Goal: Task Accomplishment & Management: Manage account settings

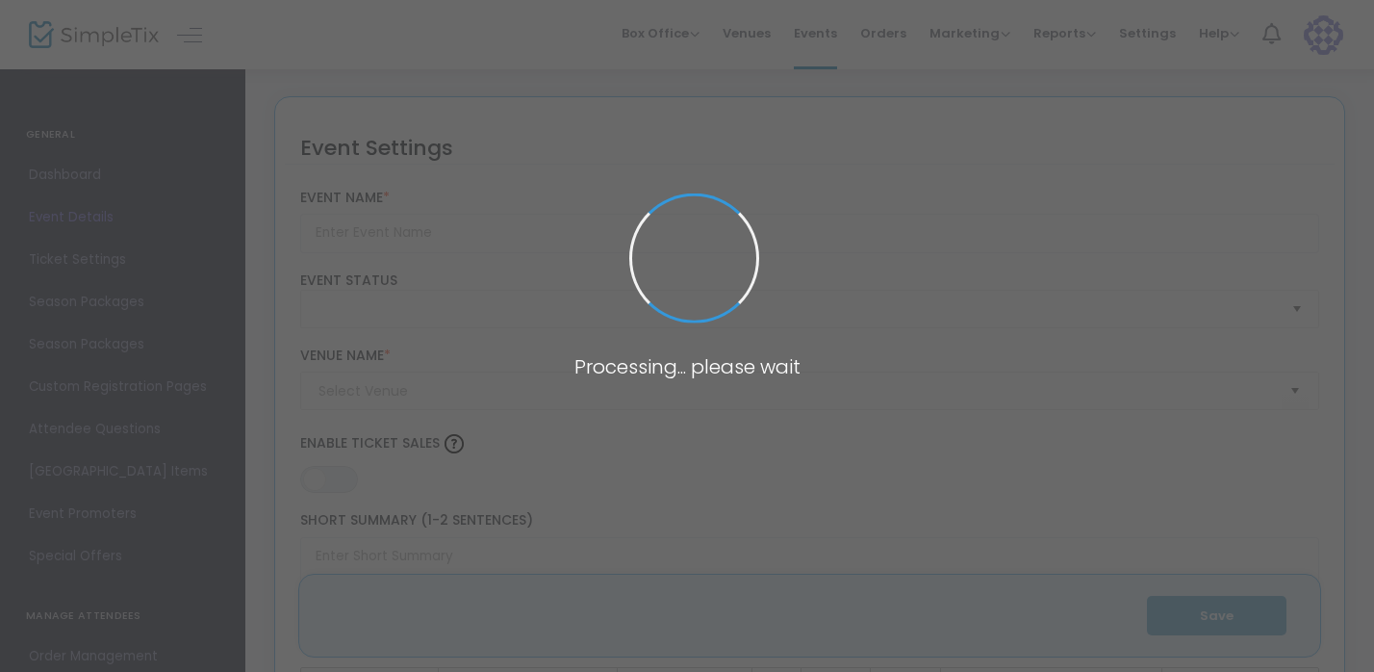
type input "LEX Public, [PERSON_NAME]-Everything Everywhere All-at-Once: [PERSON_NAME] Auth…"
type textarea "[PERSON_NAME], LEX Public: Everything Everywhere All-at-Once: [PERSON_NAME] Aut…"
type input "Register Now"
checkbox input "true"
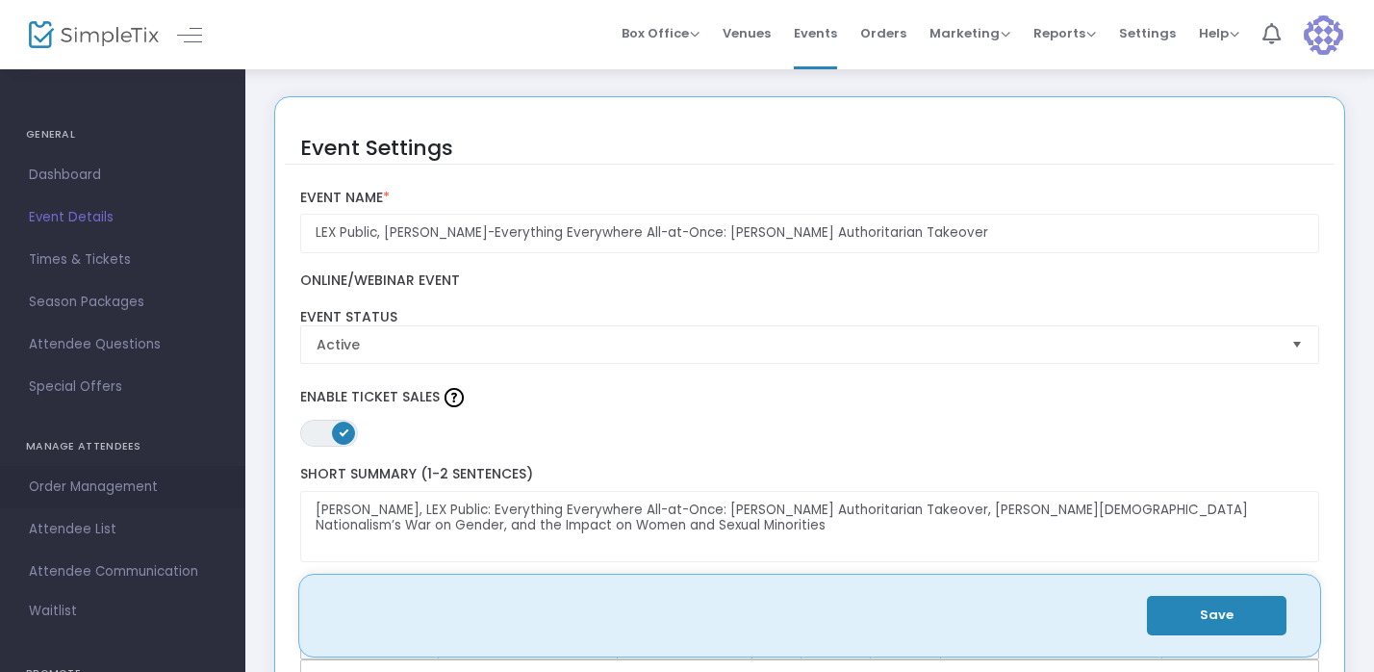
click at [78, 483] on span "Order Management" at bounding box center [123, 486] width 188 height 25
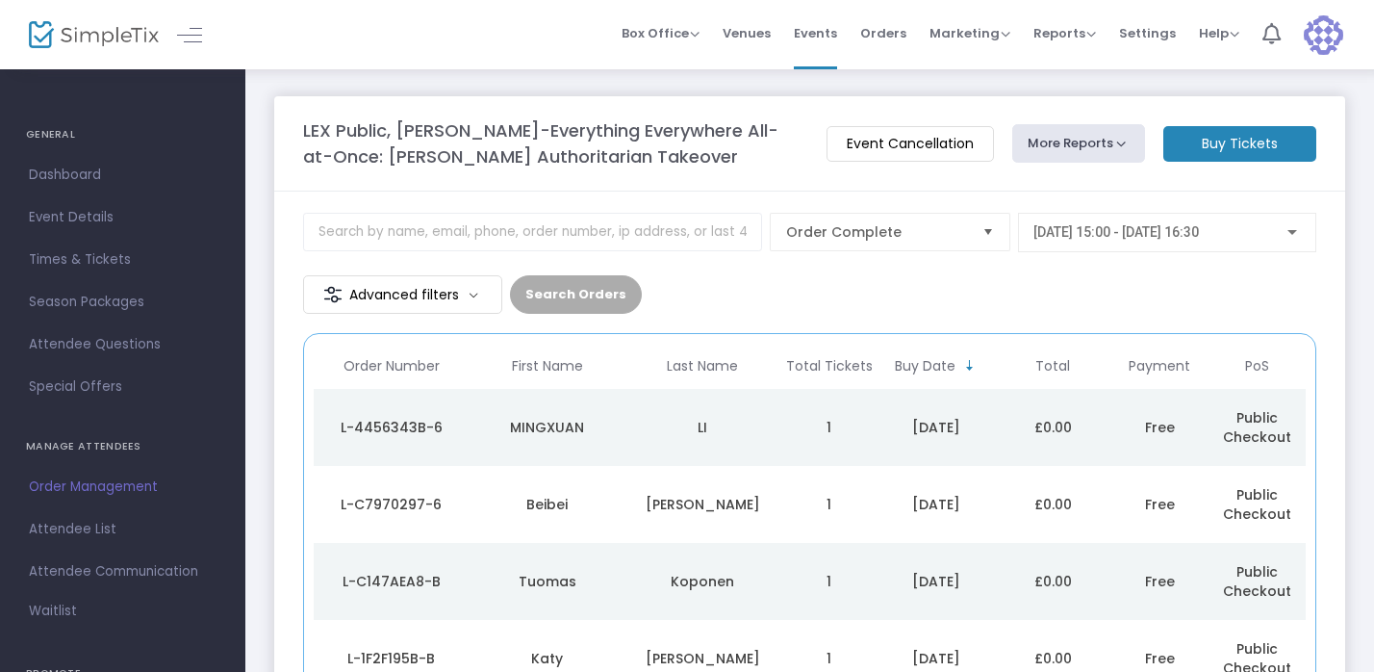
click at [543, 499] on div "Beibei" at bounding box center [547, 504] width 146 height 19
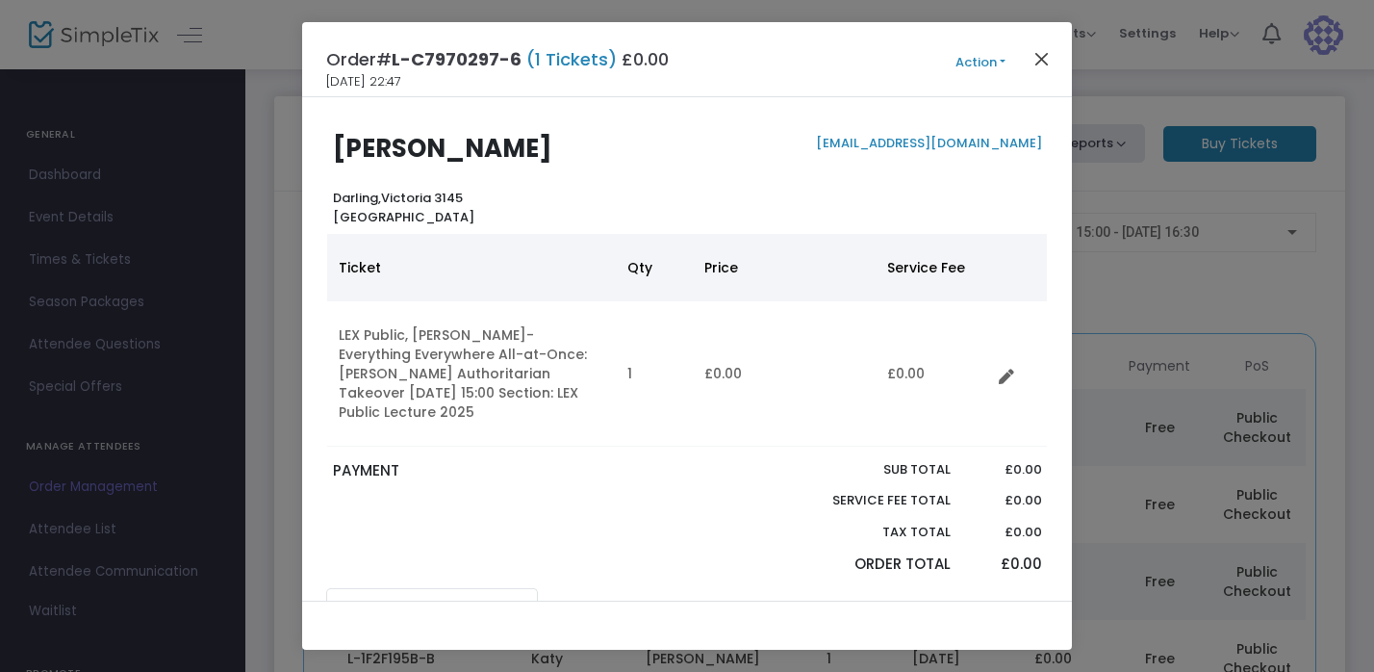
click at [1037, 60] on button "Close" at bounding box center [1041, 58] width 25 height 25
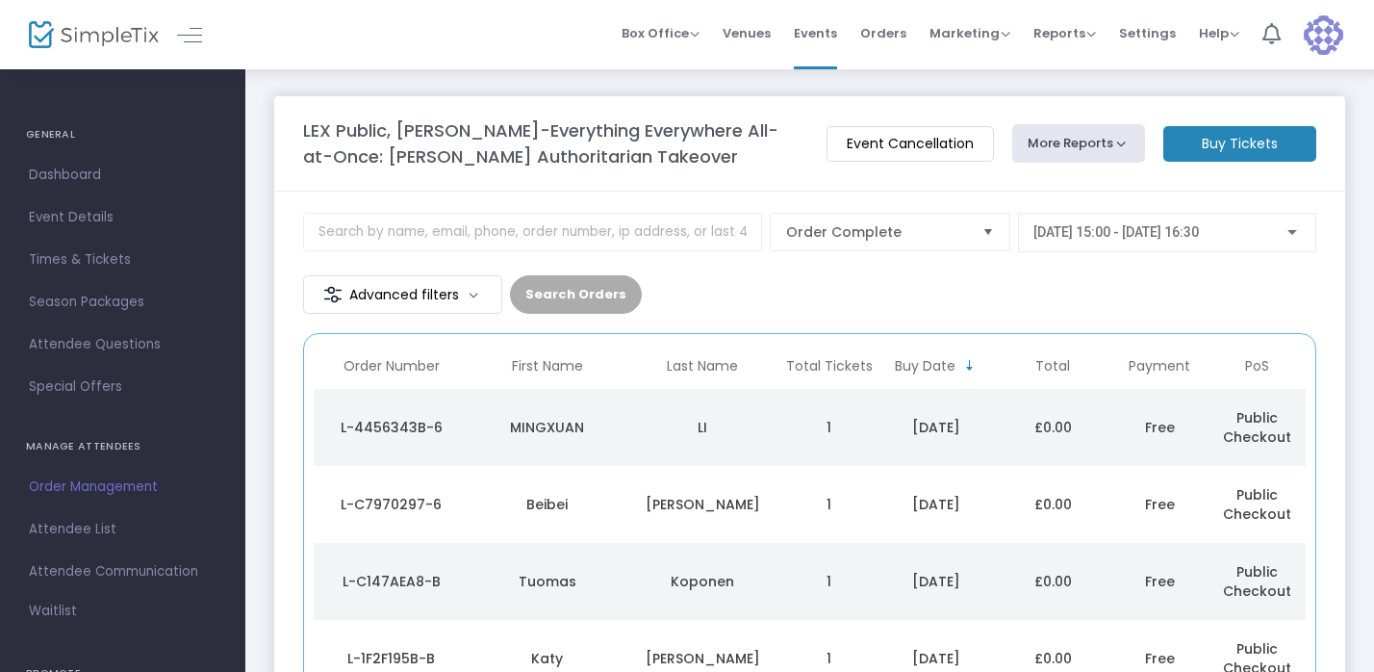
scroll to position [331, 0]
